Goal: Information Seeking & Learning: Learn about a topic

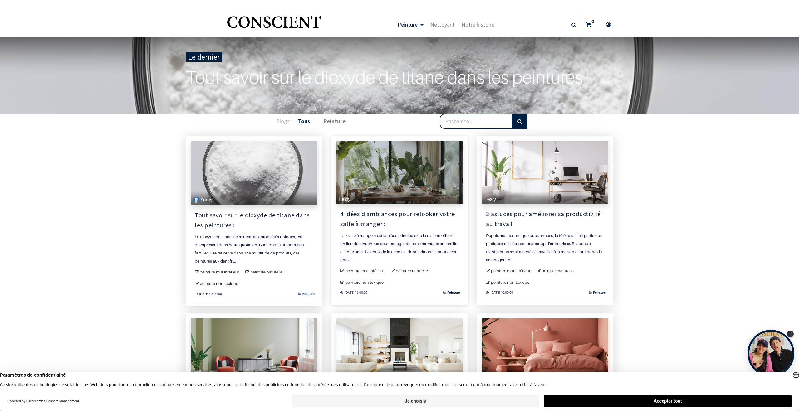
click at [380, 188] on div "Lesly" at bounding box center [400, 172] width 126 height 63
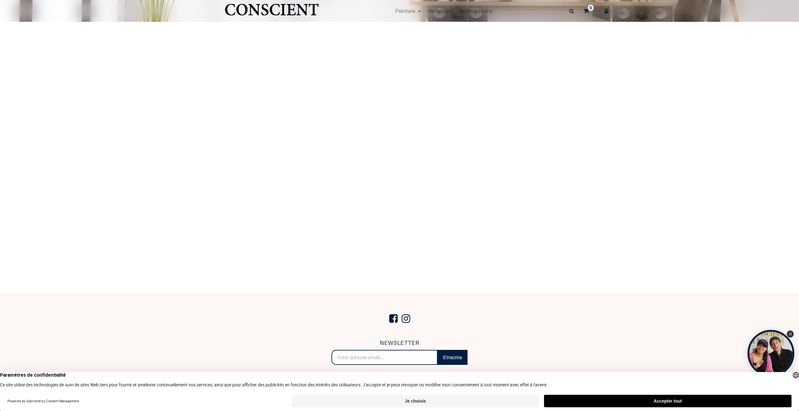
scroll to position [1815, 0]
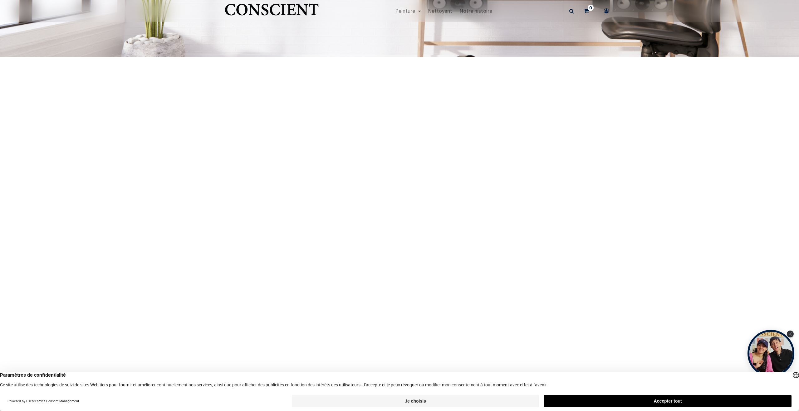
scroll to position [1818, 0]
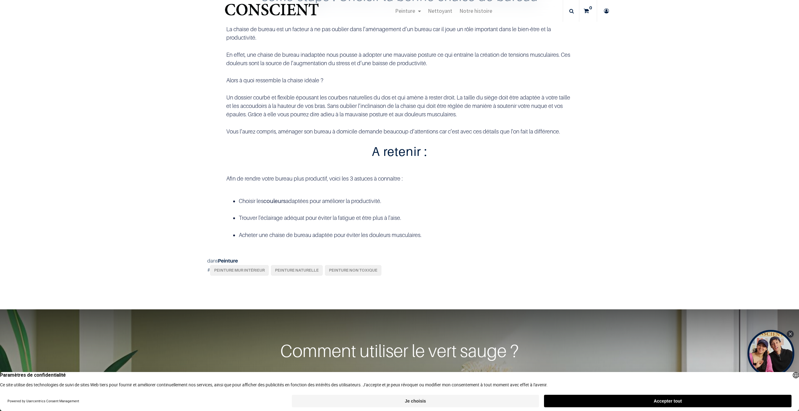
scroll to position [1002, 0]
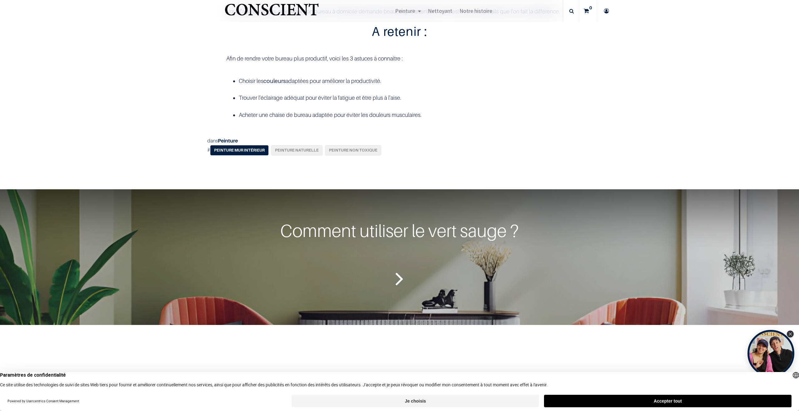
click at [249, 156] on link "peinture mur intérieur" at bounding box center [239, 150] width 59 height 11
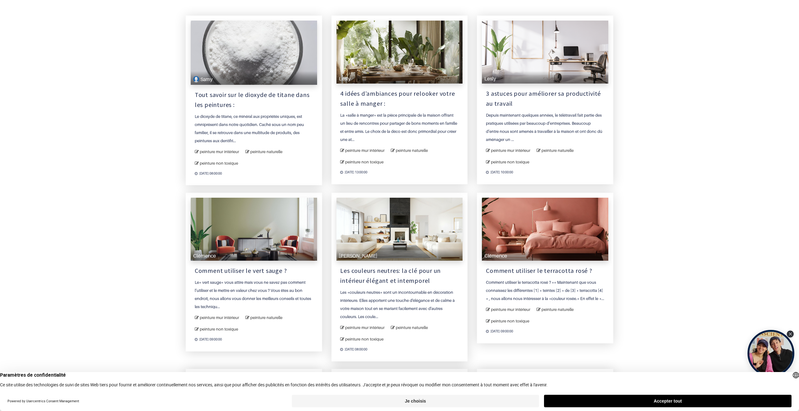
scroll to position [89, 0]
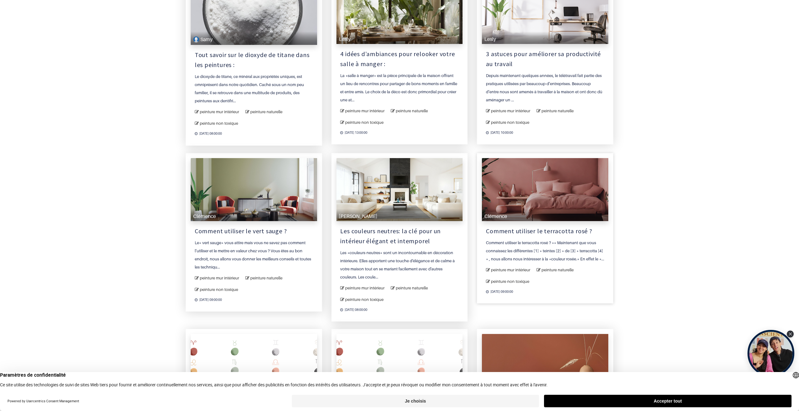
click at [551, 185] on div "Clémence" at bounding box center [545, 189] width 126 height 63
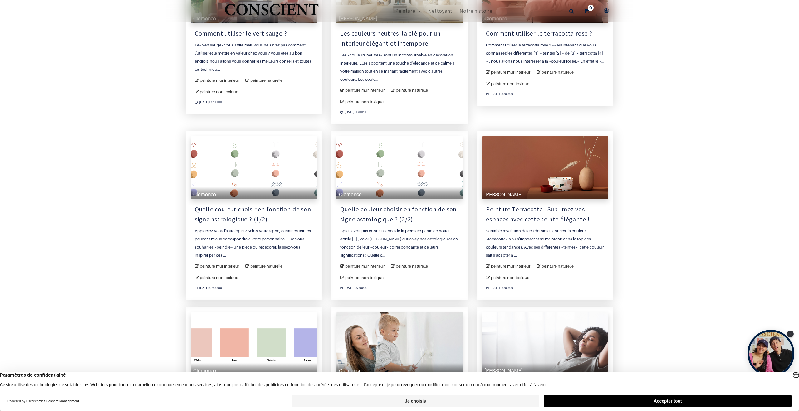
scroll to position [315, 0]
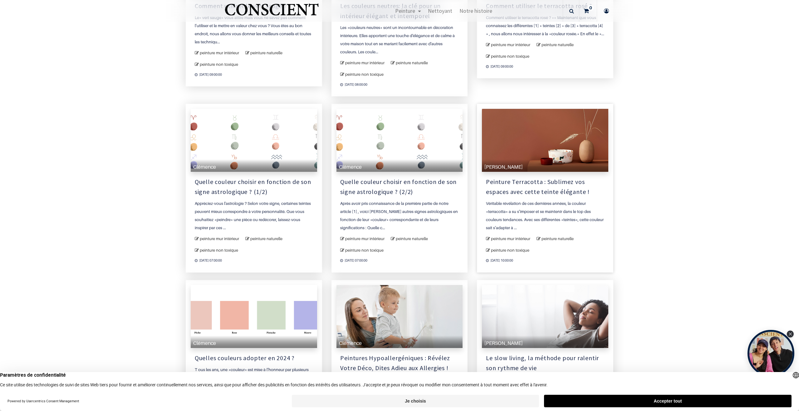
click at [541, 184] on link "Peinture Terracotta : Sublimez vos espaces avec cette teinte élégante !" at bounding box center [545, 187] width 118 height 20
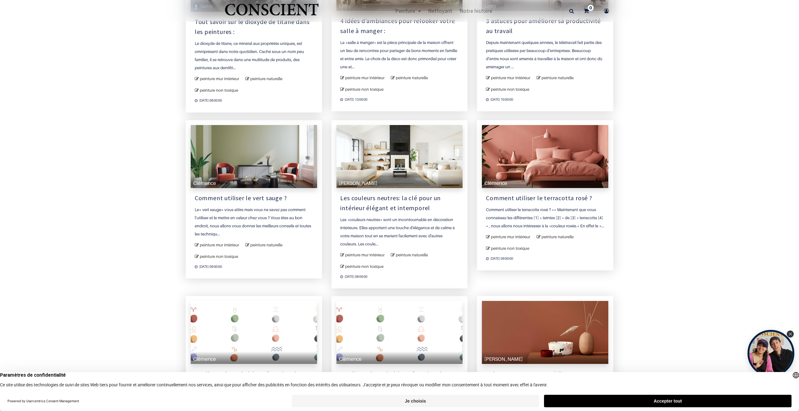
scroll to position [126, 0]
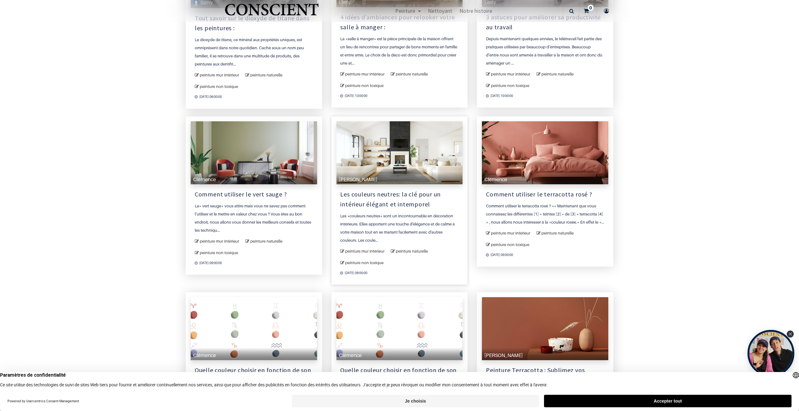
click at [394, 201] on link "Les couleurs neutres: la clé pour un intérieur élégant et intemporel" at bounding box center [399, 199] width 118 height 20
